Goal: Check status: Check status

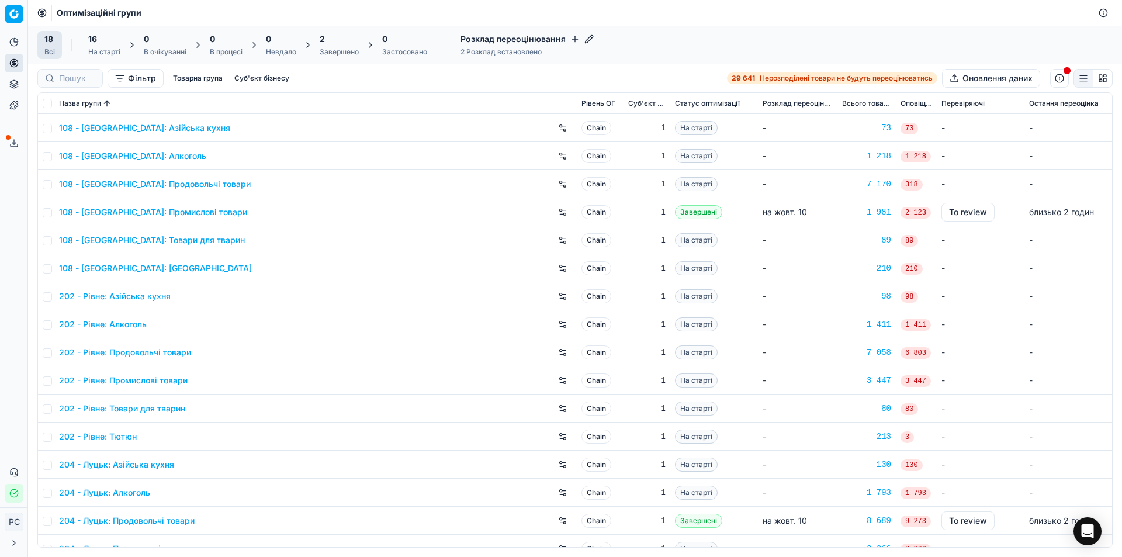
click at [16, 144] on icon at bounding box center [13, 143] width 9 height 9
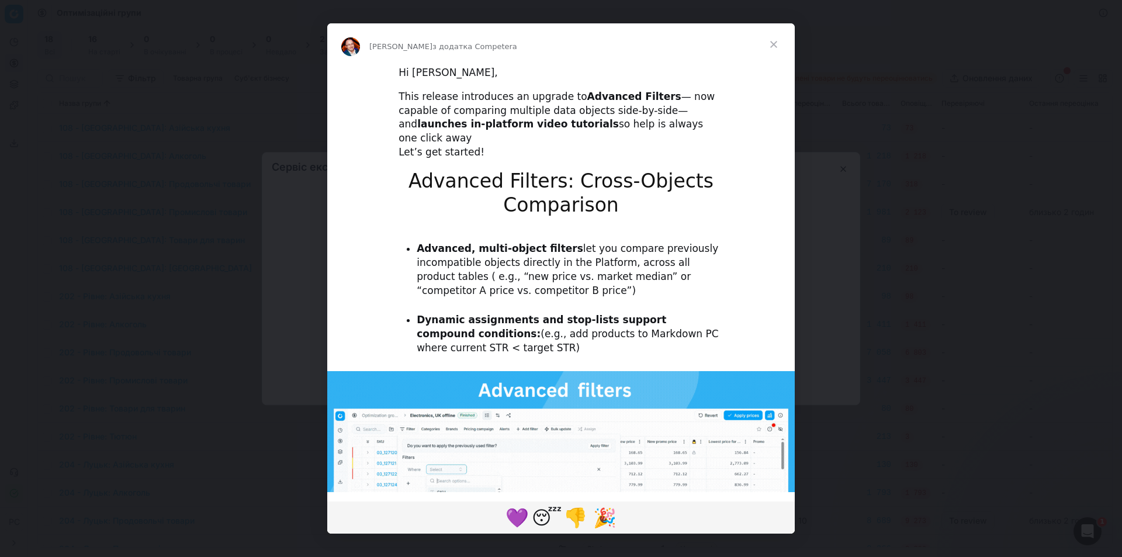
click at [774, 40] on span "Закрити" at bounding box center [774, 44] width 42 height 42
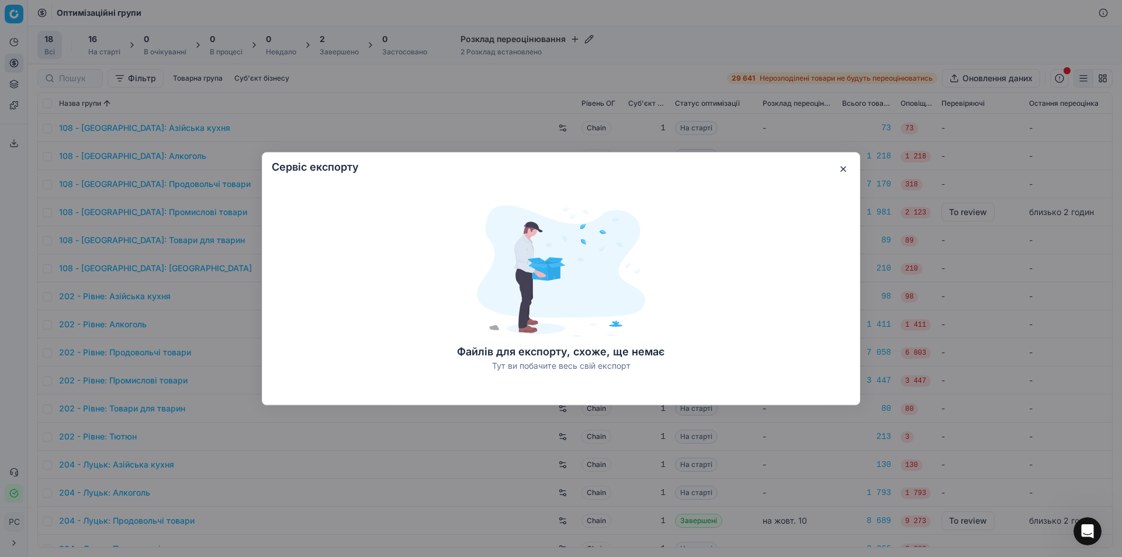
click at [840, 172] on button "button" at bounding box center [843, 169] width 14 height 14
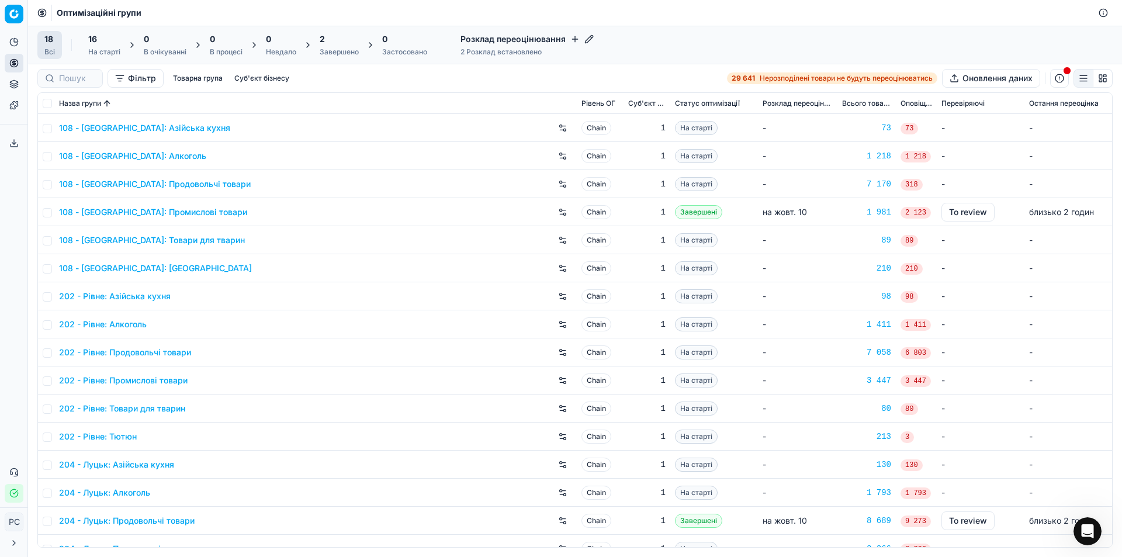
click at [212, 82] on button "Товарна група" at bounding box center [197, 78] width 59 height 14
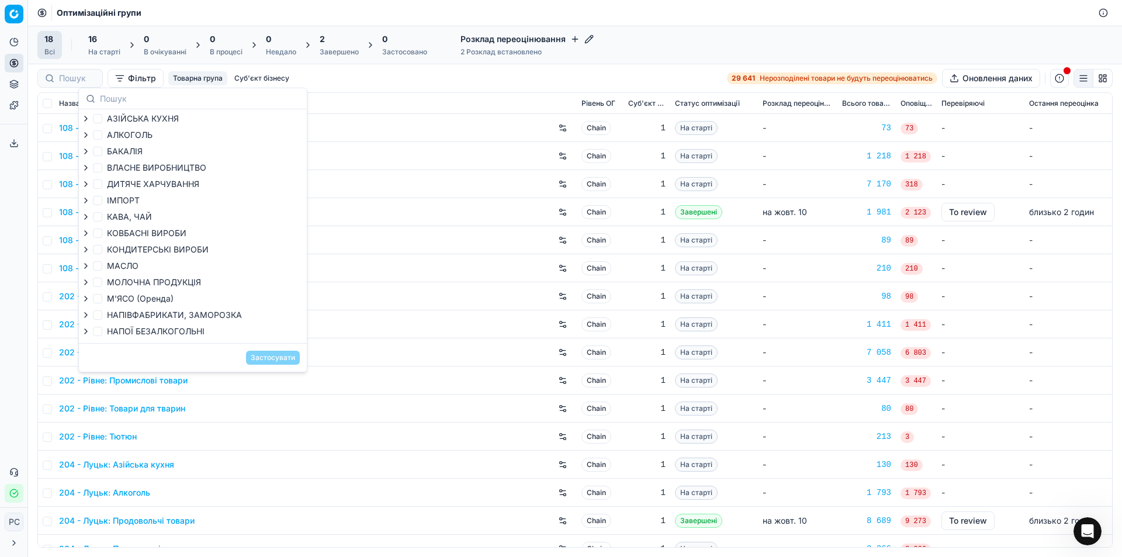
click at [212, 82] on button "Товарна група" at bounding box center [197, 78] width 59 height 14
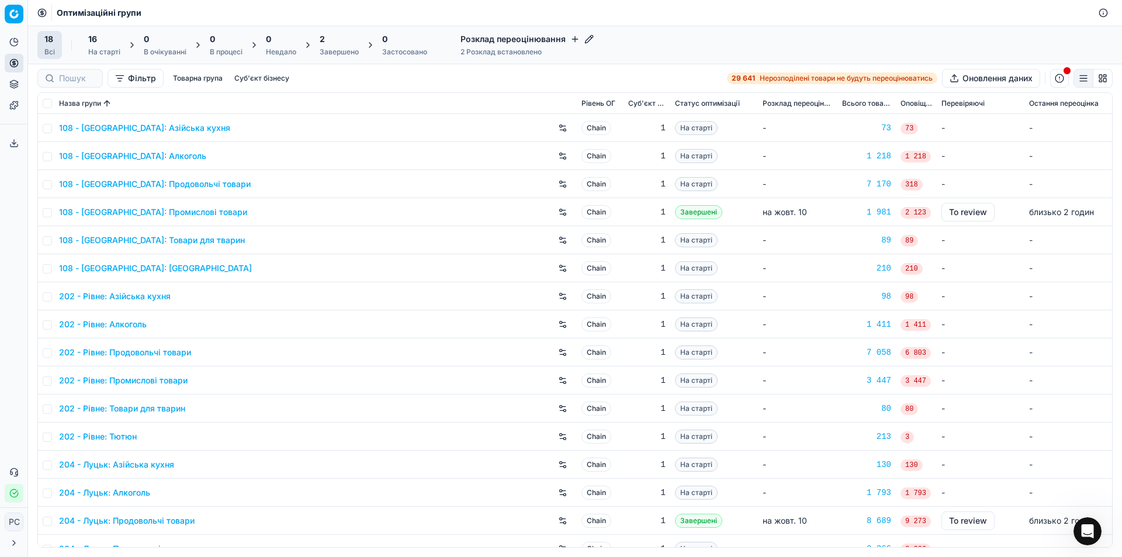
click at [244, 77] on button "Суб'єкт бізнесу" at bounding box center [262, 78] width 64 height 14
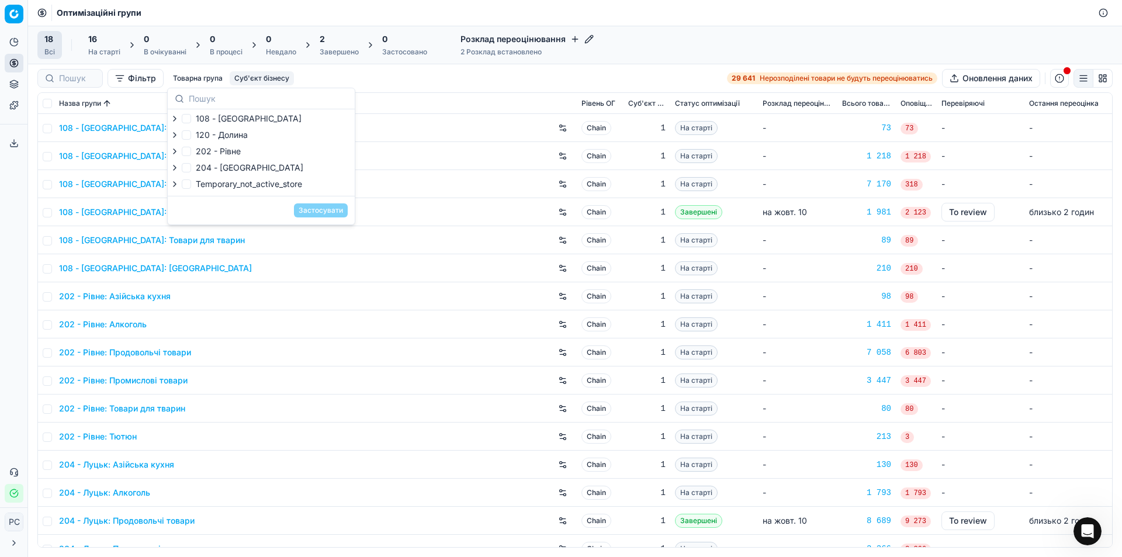
click at [174, 185] on icon "button" at bounding box center [174, 183] width 9 height 9
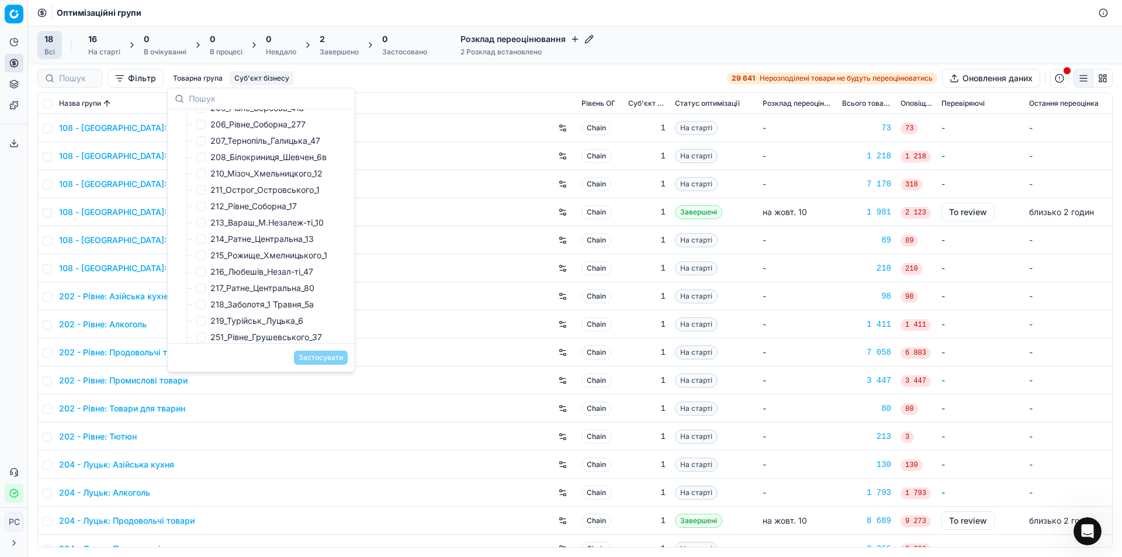
scroll to position [526, 0]
click at [202, 214] on input "216_Любешів_Незал-ті_47" at bounding box center [200, 213] width 9 height 9
checkbox input "true"
click at [313, 358] on button "Застосувати" at bounding box center [321, 358] width 54 height 14
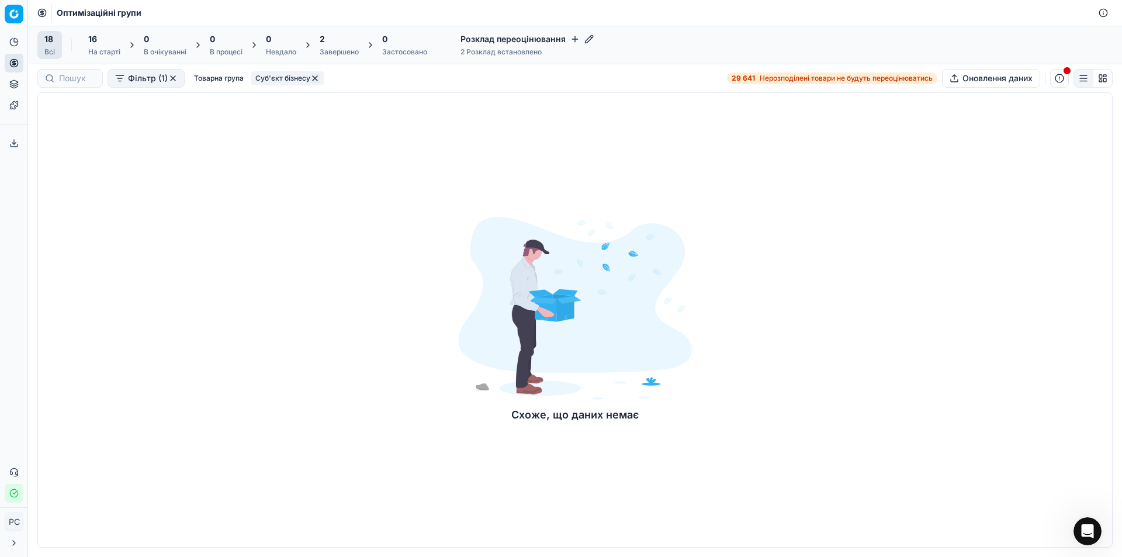
click at [586, 400] on div "Схоже, що даних немає" at bounding box center [575, 320] width 234 height 206
click at [315, 77] on button "button" at bounding box center [314, 78] width 9 height 9
